Goal: Task Accomplishment & Management: Manage account settings

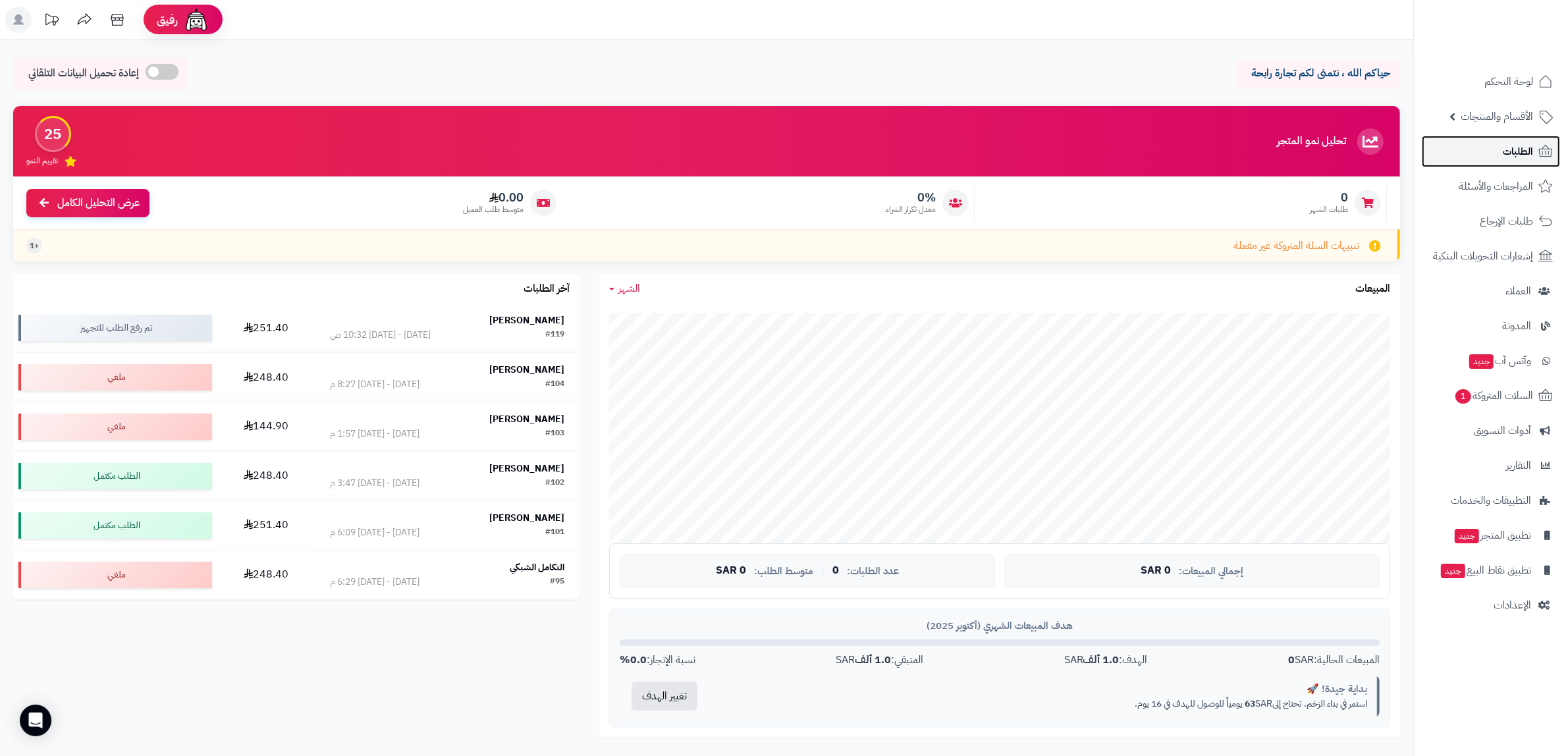
click at [1492, 151] on link "الطلبات" at bounding box center [1491, 152] width 139 height 32
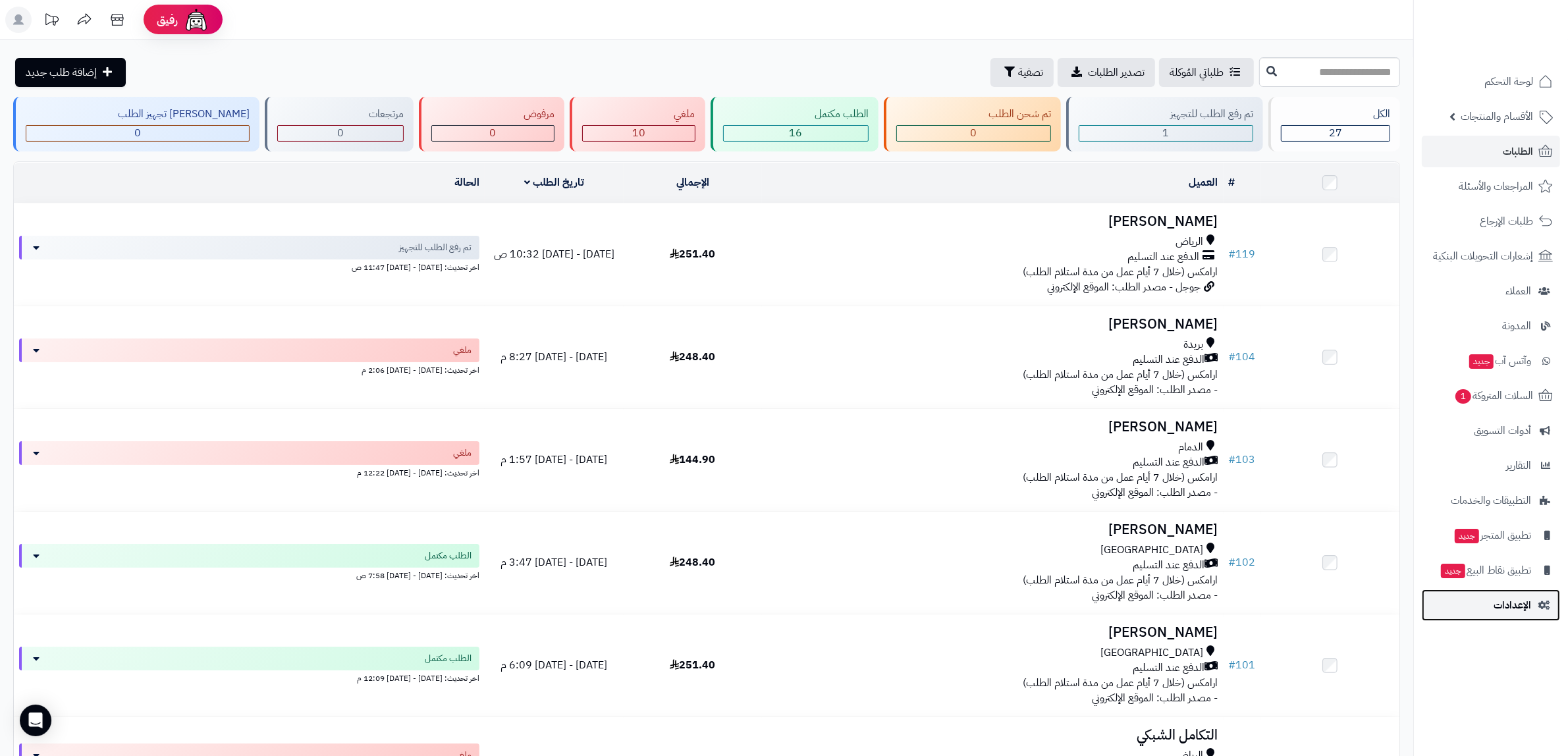
click at [1499, 606] on span "الإعدادات" at bounding box center [1512, 605] width 38 height 19
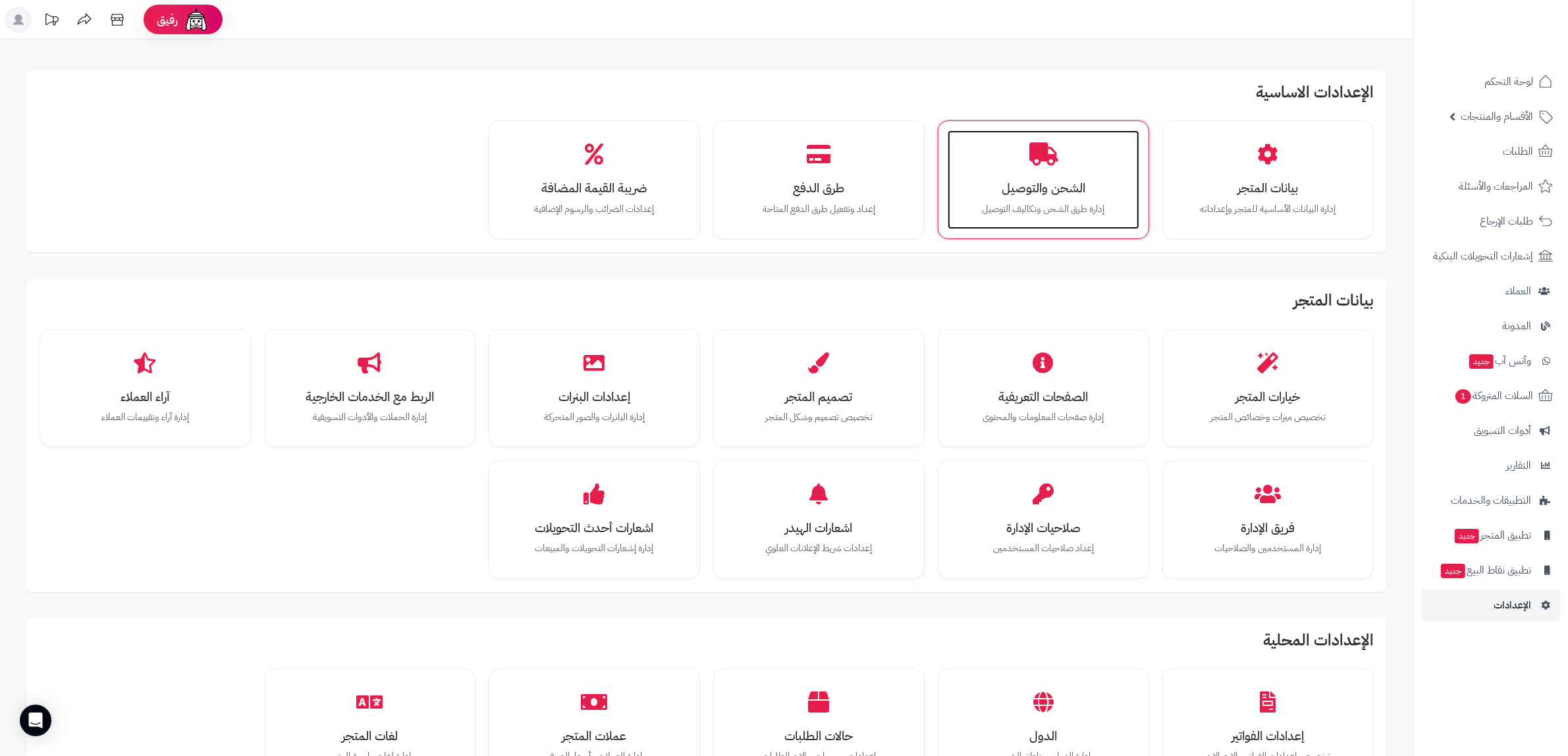
click at [1104, 159] on div "الشحن والتوصيل إدارة طرق الشحن وتكاليف التوصيل" at bounding box center [1043, 180] width 192 height 99
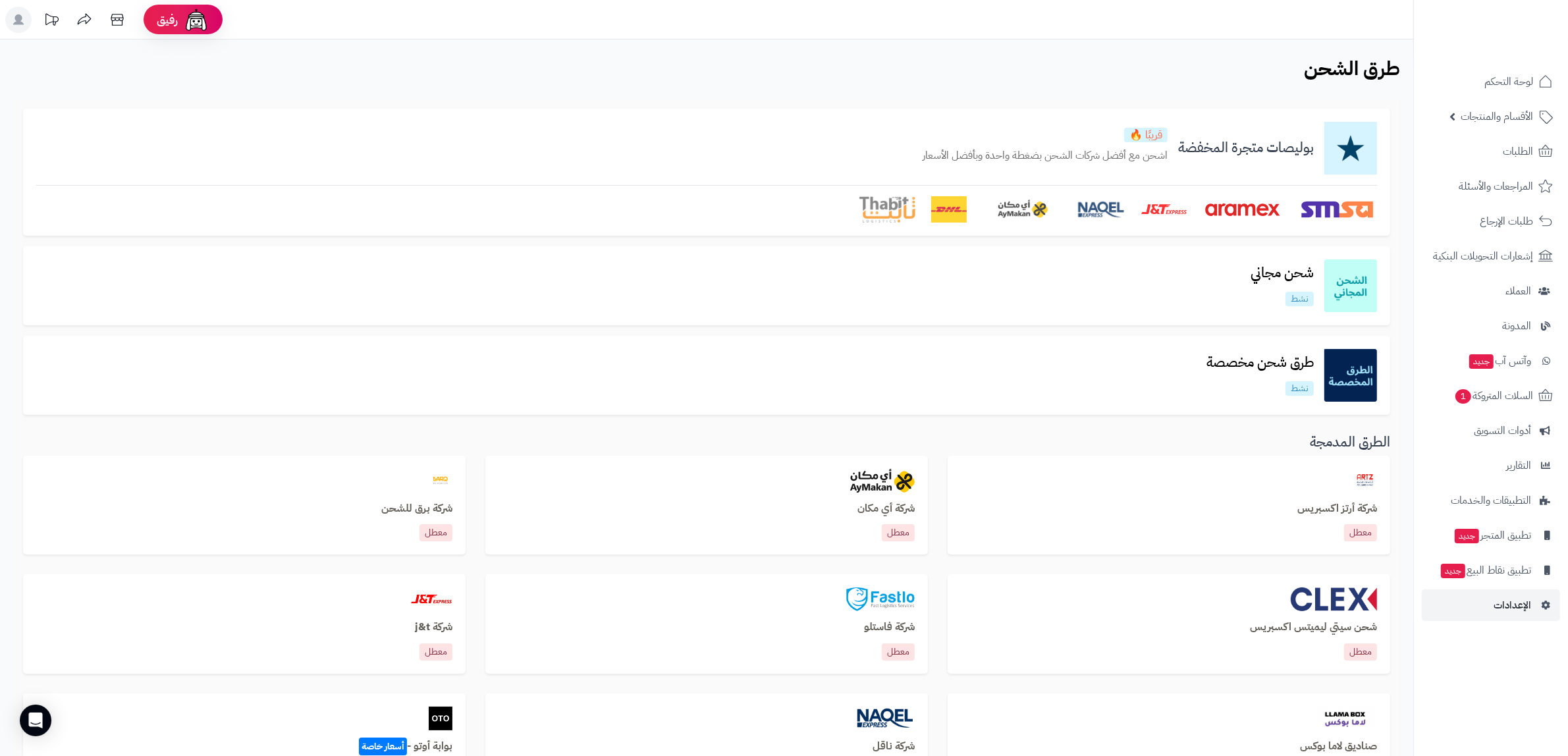
click at [1227, 212] on img at bounding box center [1242, 210] width 79 height 27
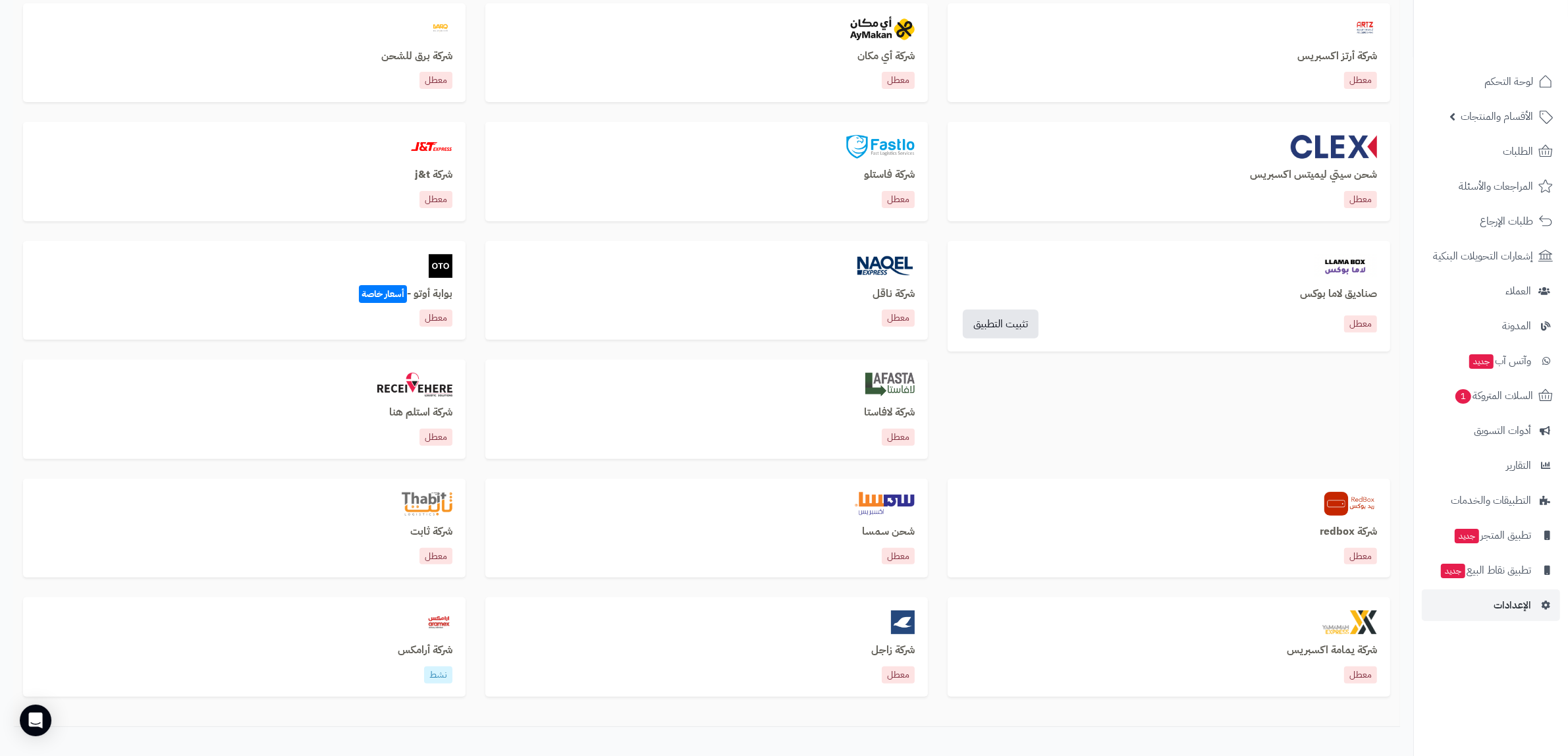
scroll to position [494, 0]
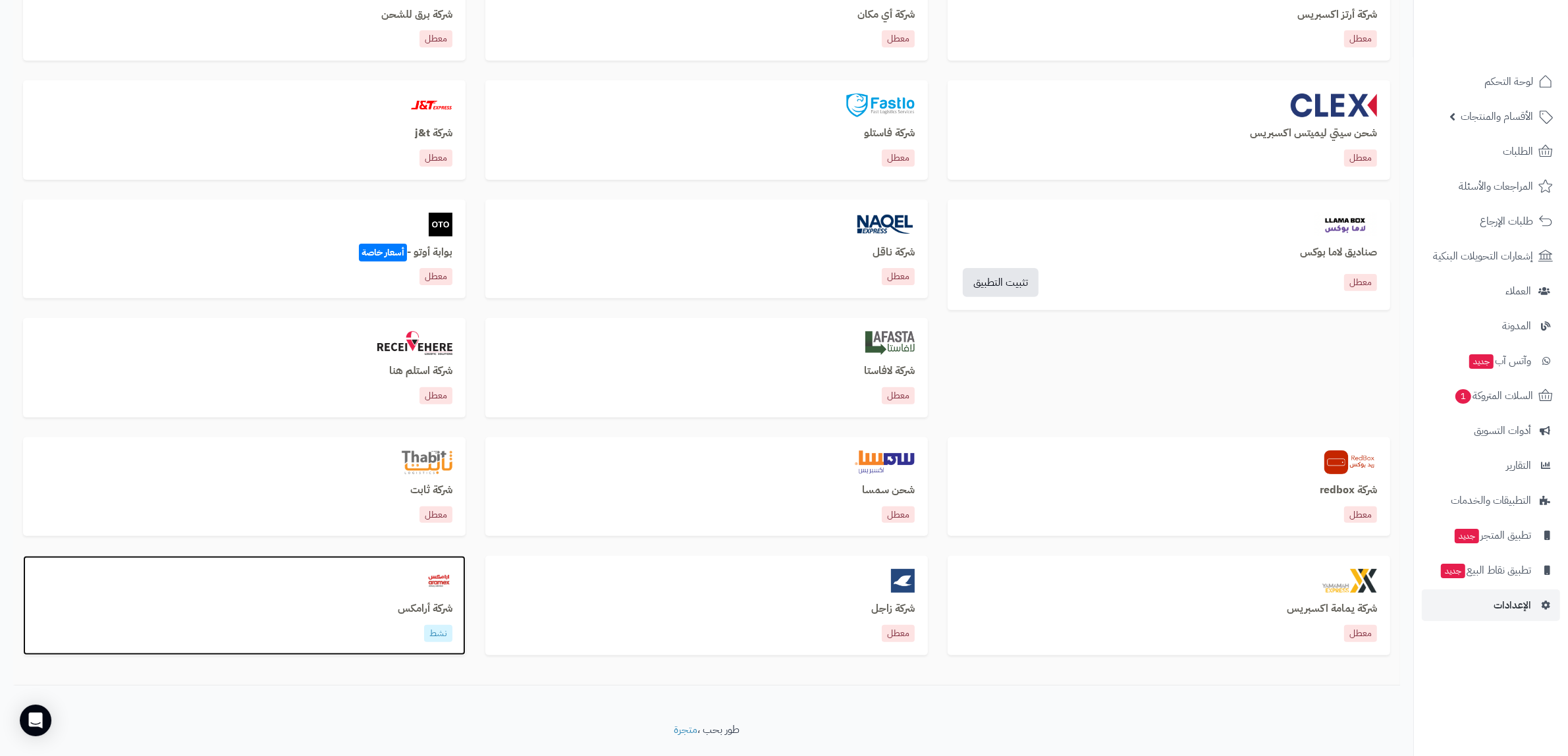
click at [429, 587] on img at bounding box center [440, 581] width 28 height 24
